Goal: Information Seeking & Learning: Learn about a topic

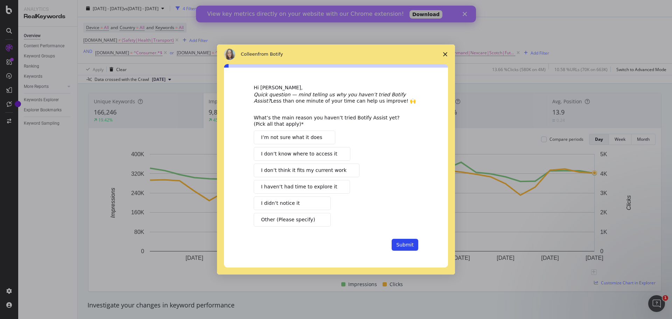
click at [444, 54] on icon "Close survey" at bounding box center [445, 54] width 4 height 4
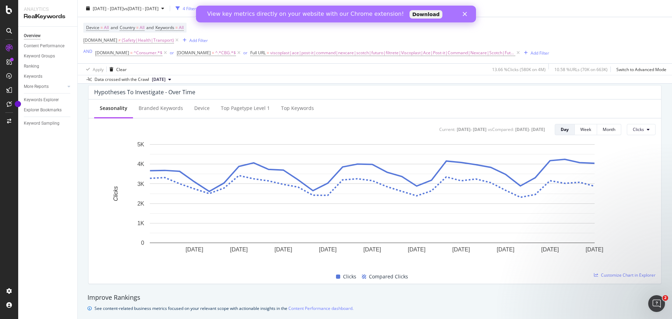
scroll to position [280, 0]
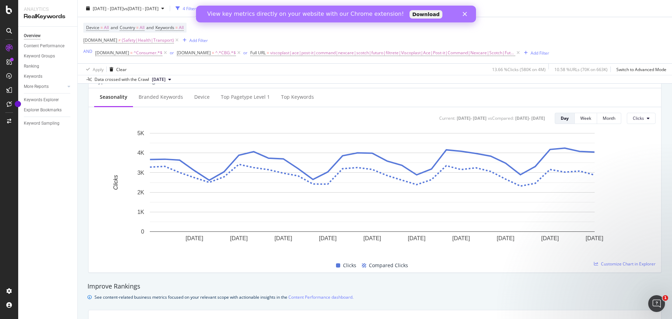
click at [465, 14] on polygon "Close" at bounding box center [465, 14] width 4 height 4
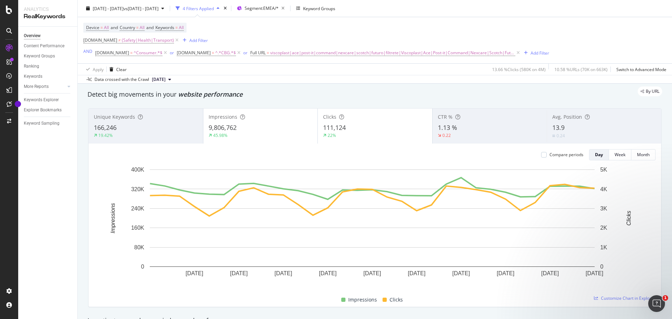
scroll to position [0, 0]
